Goal: Information Seeking & Learning: Learn about a topic

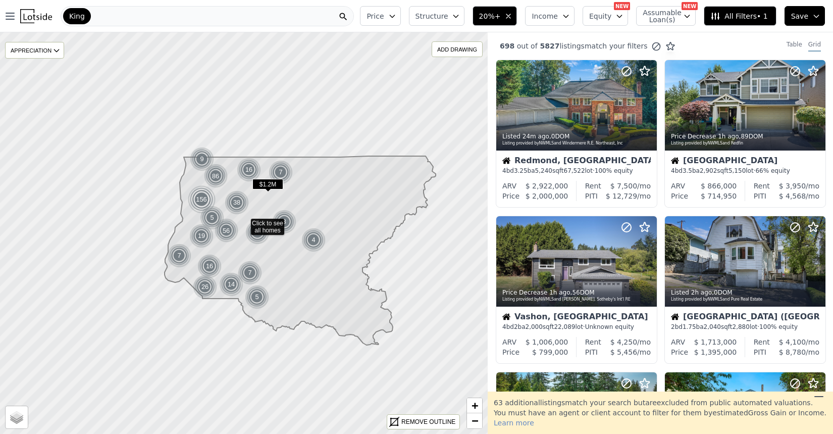
scroll to position [176, 0]
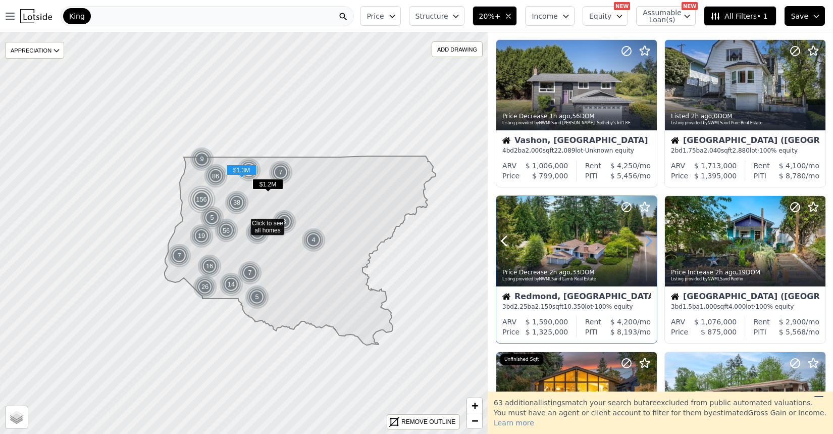
click at [649, 244] on icon at bounding box center [649, 241] width 5 height 10
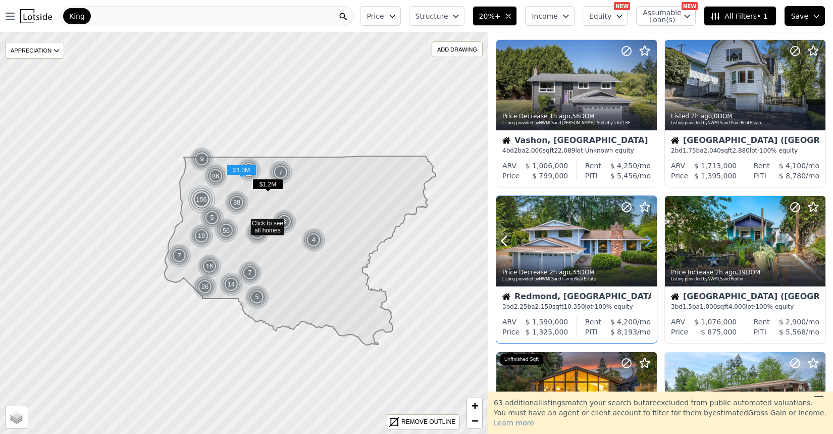
click at [649, 244] on icon at bounding box center [649, 241] width 5 height 10
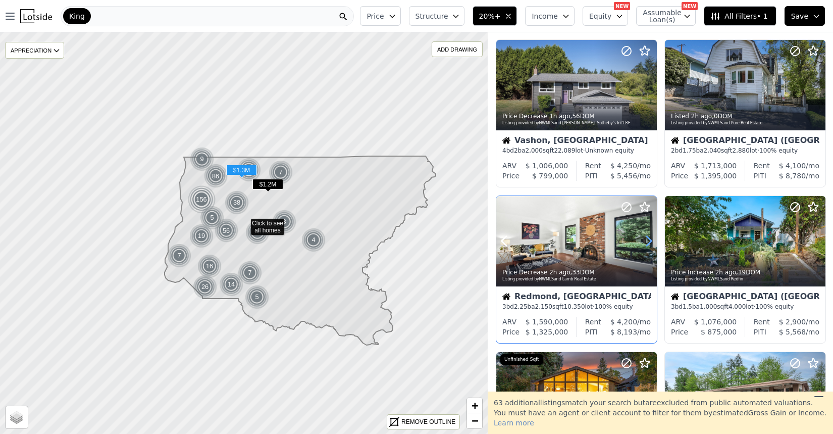
click at [649, 244] on icon at bounding box center [649, 241] width 5 height 10
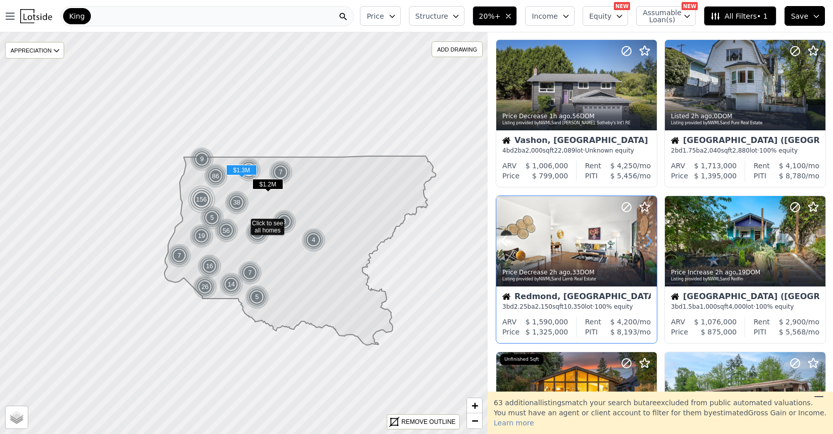
click at [649, 244] on icon at bounding box center [649, 241] width 5 height 10
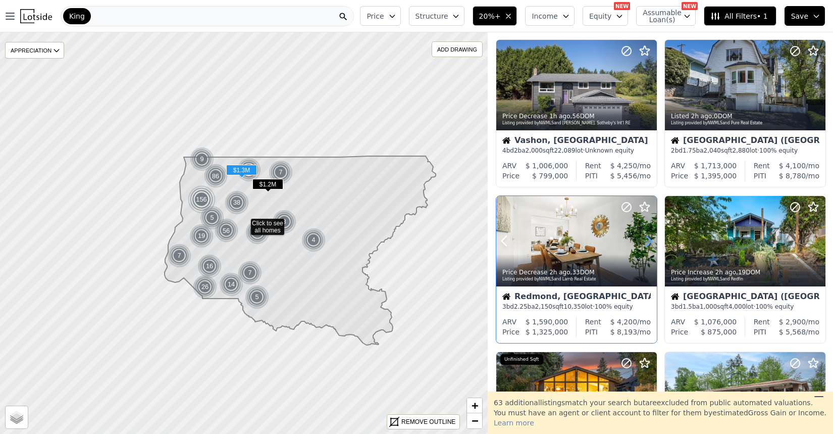
click at [649, 244] on icon at bounding box center [649, 241] width 5 height 10
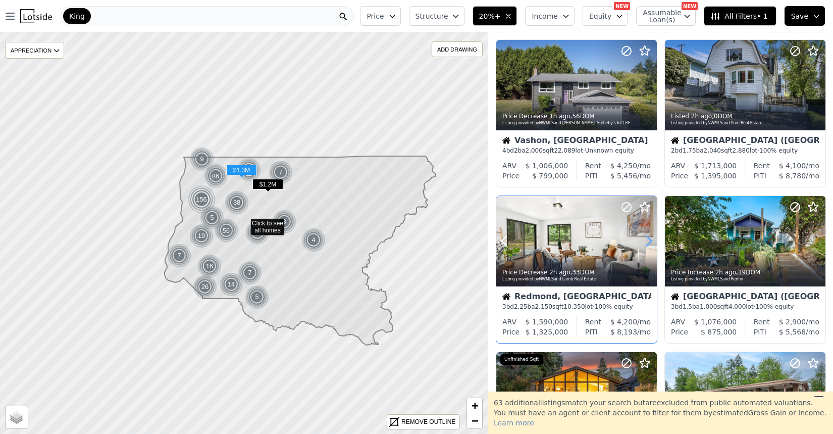
click at [649, 244] on icon at bounding box center [649, 241] width 5 height 10
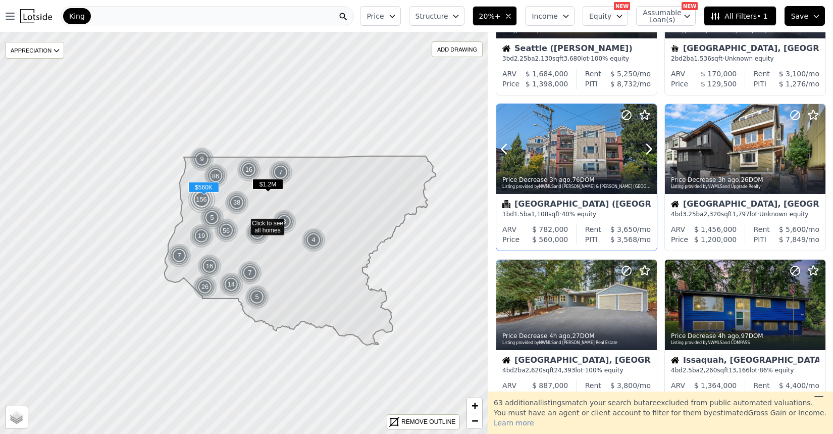
scroll to position [624, 0]
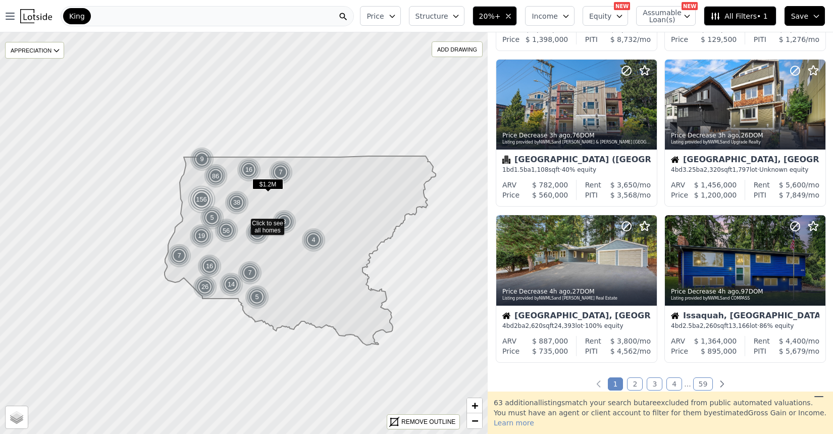
click at [637, 387] on link "2" at bounding box center [635, 383] width 16 height 13
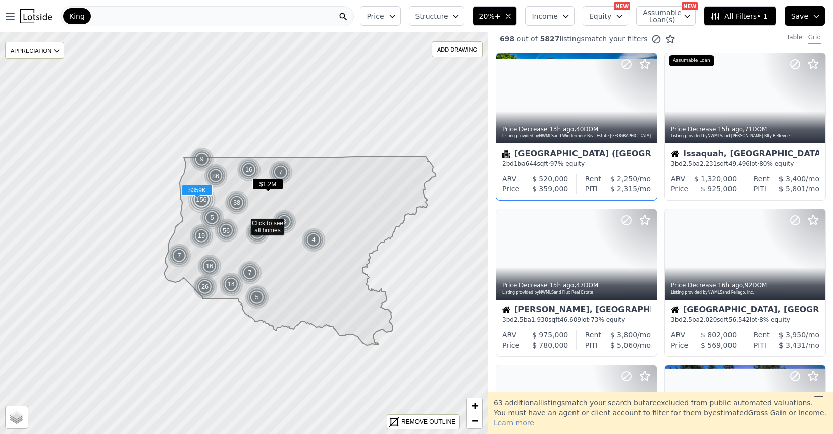
scroll to position [8, 0]
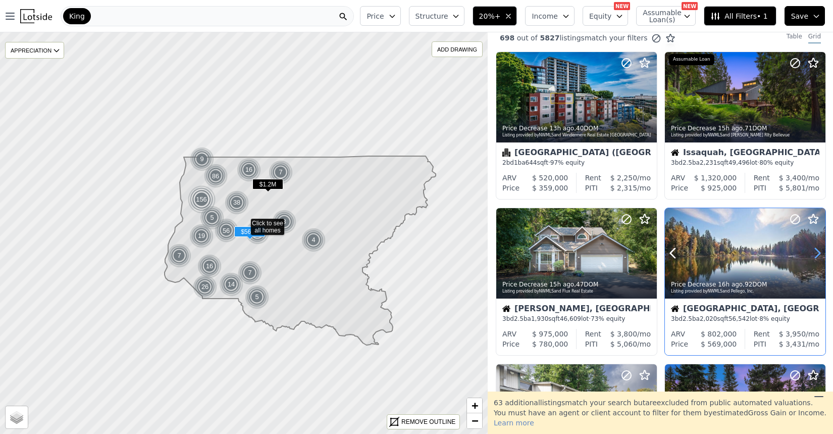
click at [814, 254] on icon at bounding box center [817, 253] width 16 height 16
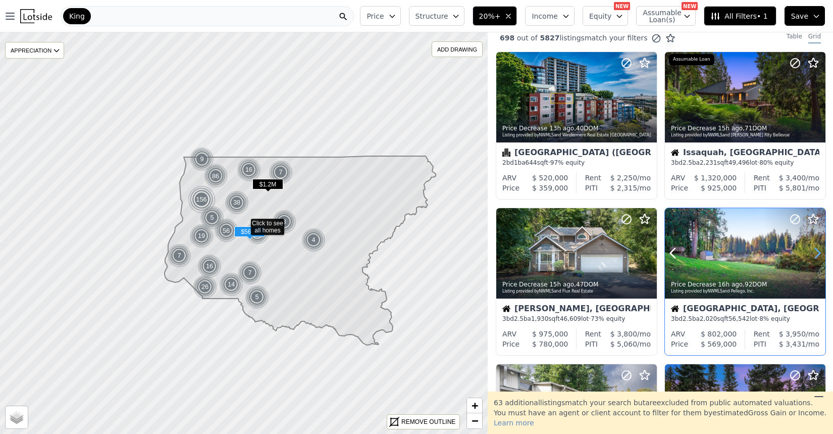
click at [814, 254] on icon at bounding box center [817, 253] width 16 height 16
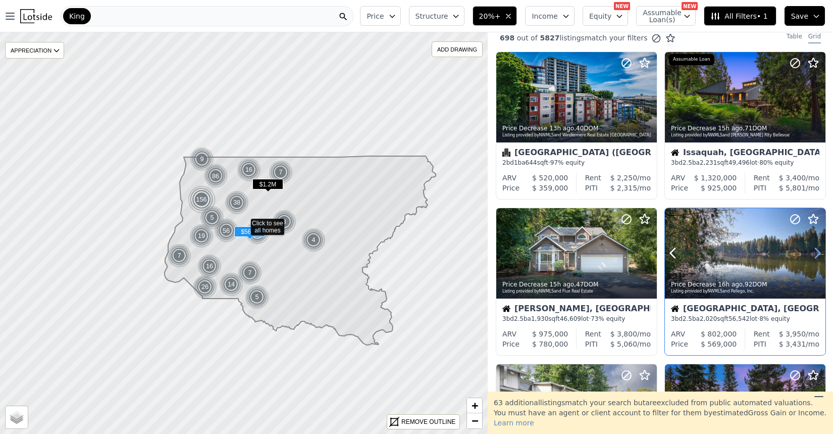
click at [814, 254] on icon at bounding box center [817, 253] width 16 height 16
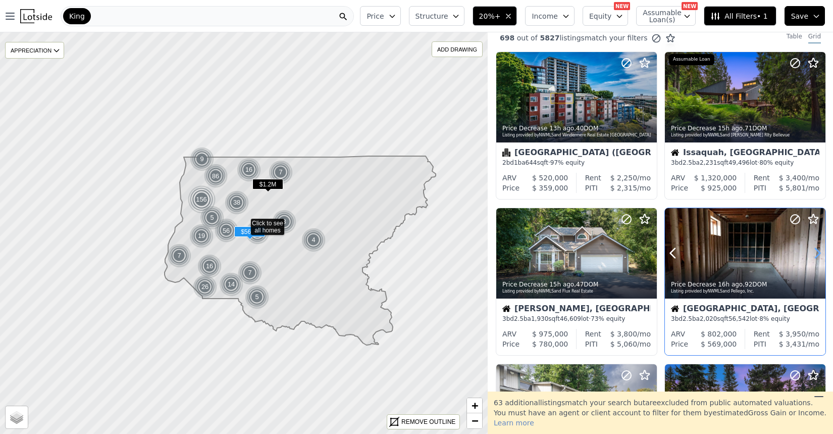
click at [814, 254] on icon at bounding box center [817, 253] width 16 height 16
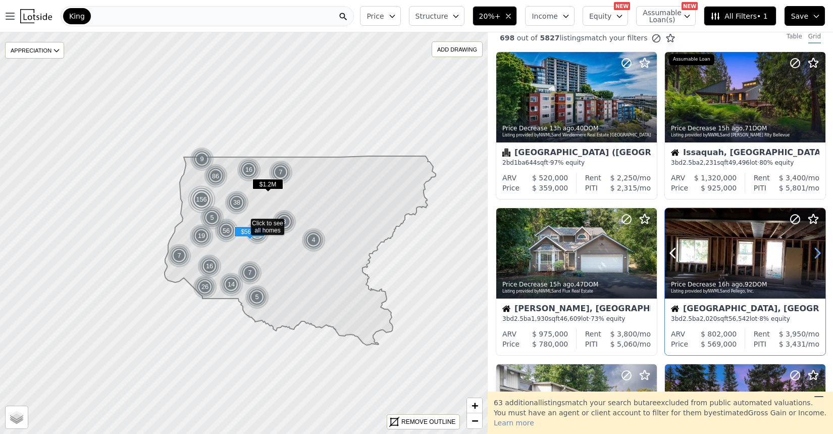
click at [814, 254] on icon at bounding box center [817, 253] width 16 height 16
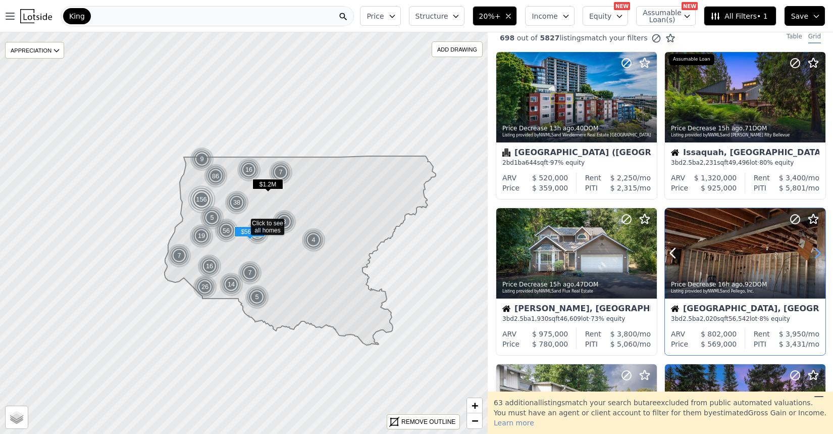
click at [814, 254] on icon at bounding box center [817, 253] width 16 height 16
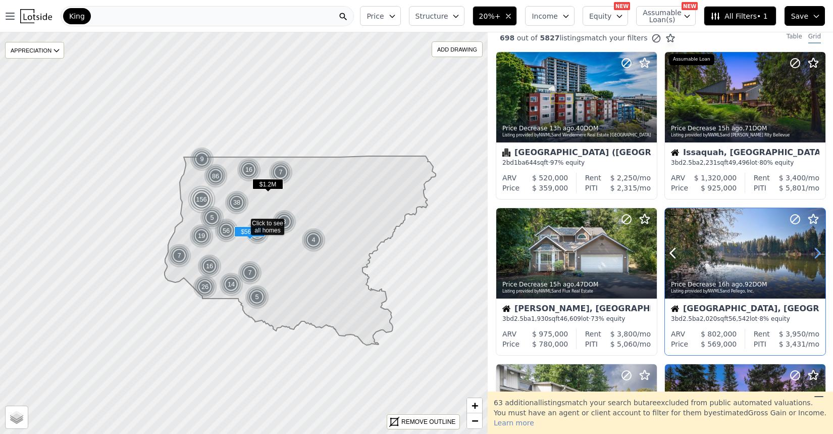
click at [814, 254] on icon at bounding box center [817, 253] width 16 height 16
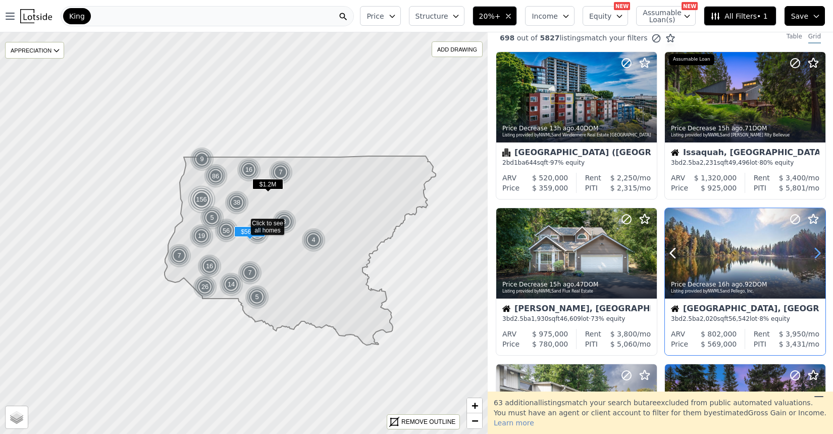
click at [814, 254] on icon at bounding box center [817, 253] width 16 height 16
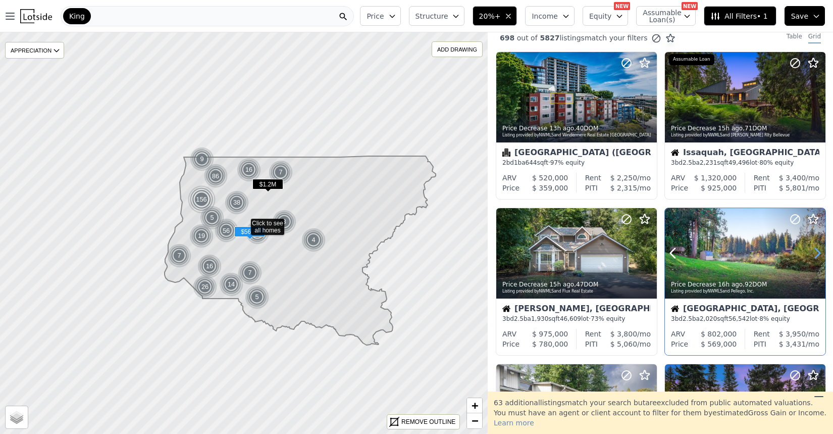
click at [814, 254] on icon at bounding box center [817, 253] width 16 height 16
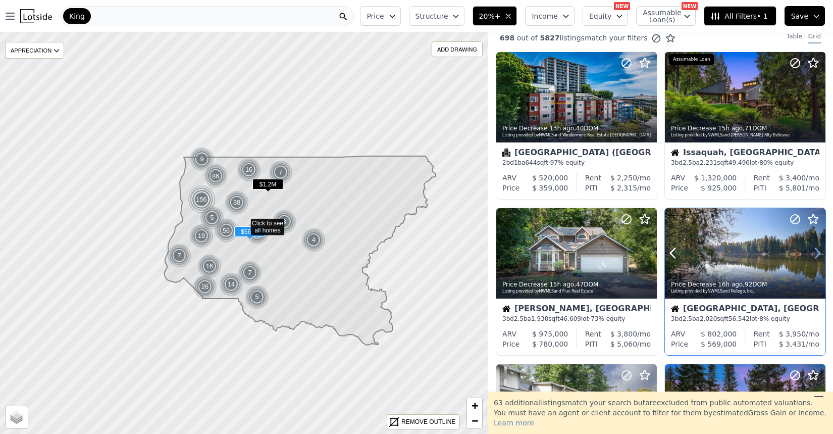
click at [814, 254] on icon at bounding box center [817, 253] width 16 height 16
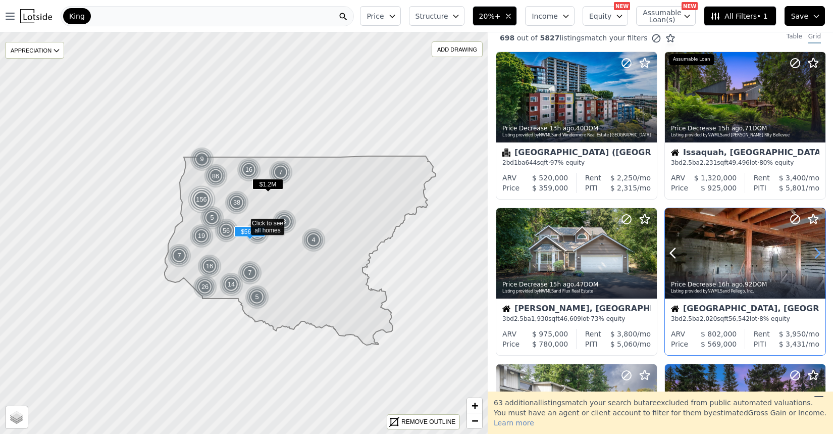
click at [814, 254] on icon at bounding box center [817, 253] width 16 height 16
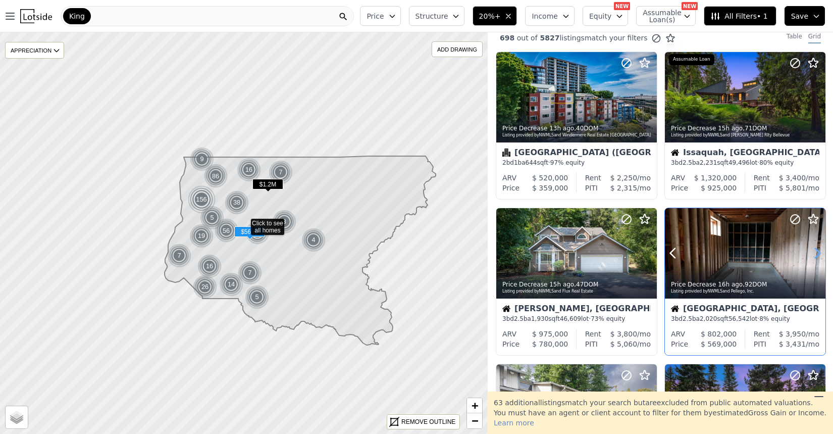
click at [814, 254] on icon at bounding box center [817, 253] width 16 height 16
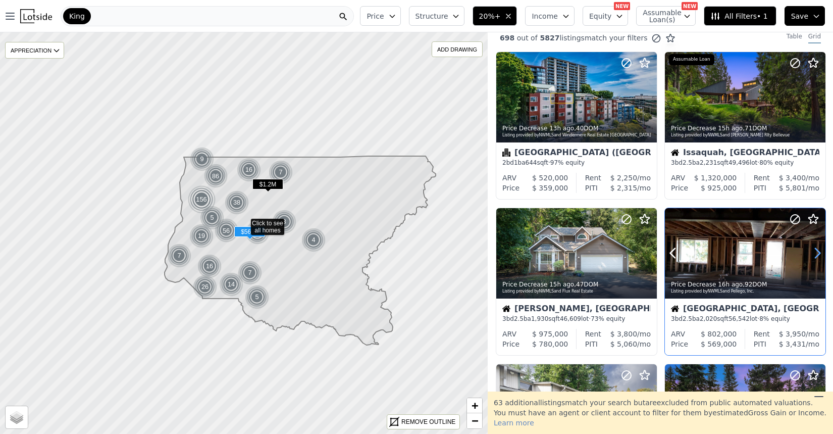
click at [814, 254] on icon at bounding box center [817, 253] width 16 height 16
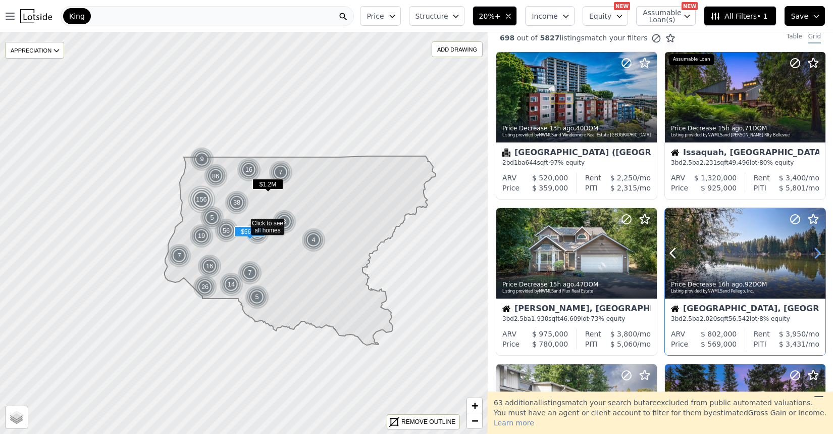
click at [814, 254] on icon at bounding box center [817, 253] width 16 height 16
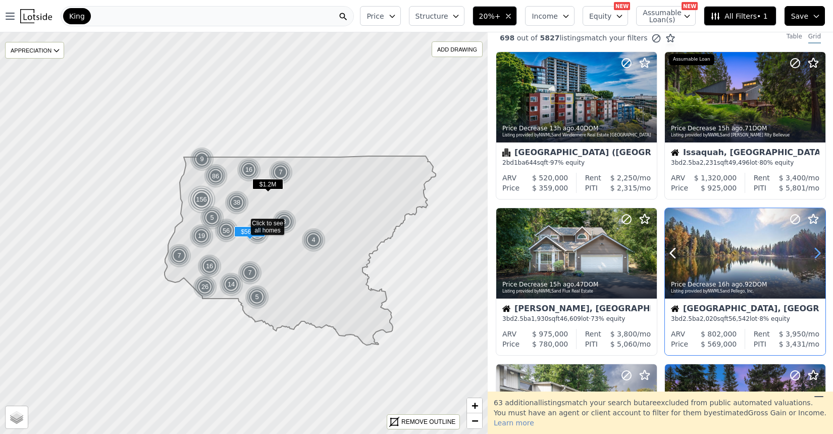
click at [814, 254] on icon at bounding box center [817, 253] width 16 height 16
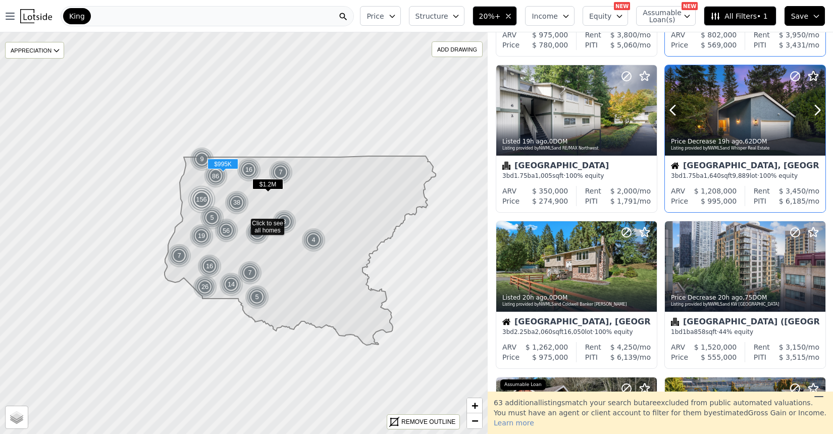
scroll to position [369, 0]
